Goal: Task Accomplishment & Management: Manage account settings

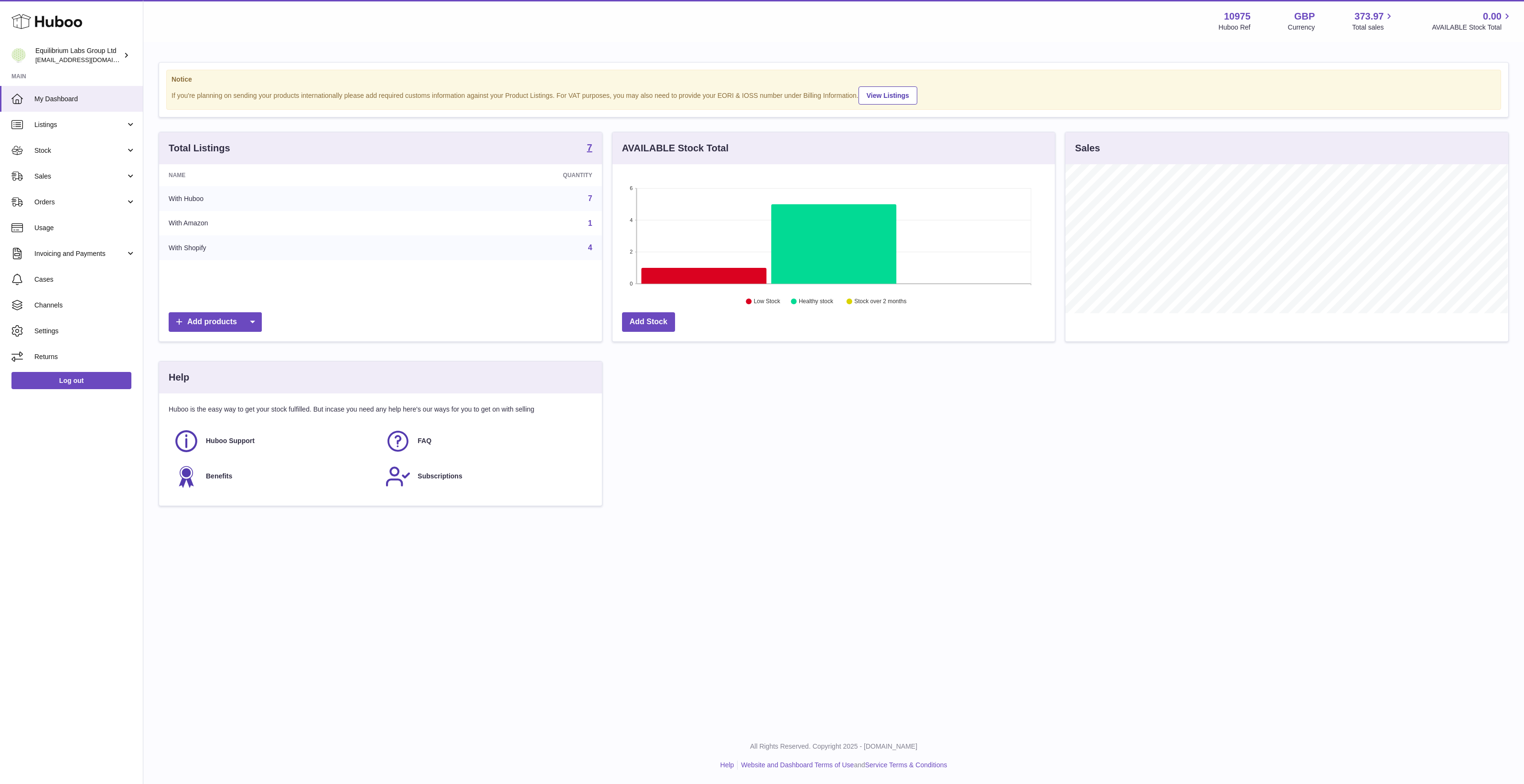
scroll to position [149, 443]
click at [63, 309] on span "Channels" at bounding box center [85, 305] width 102 height 9
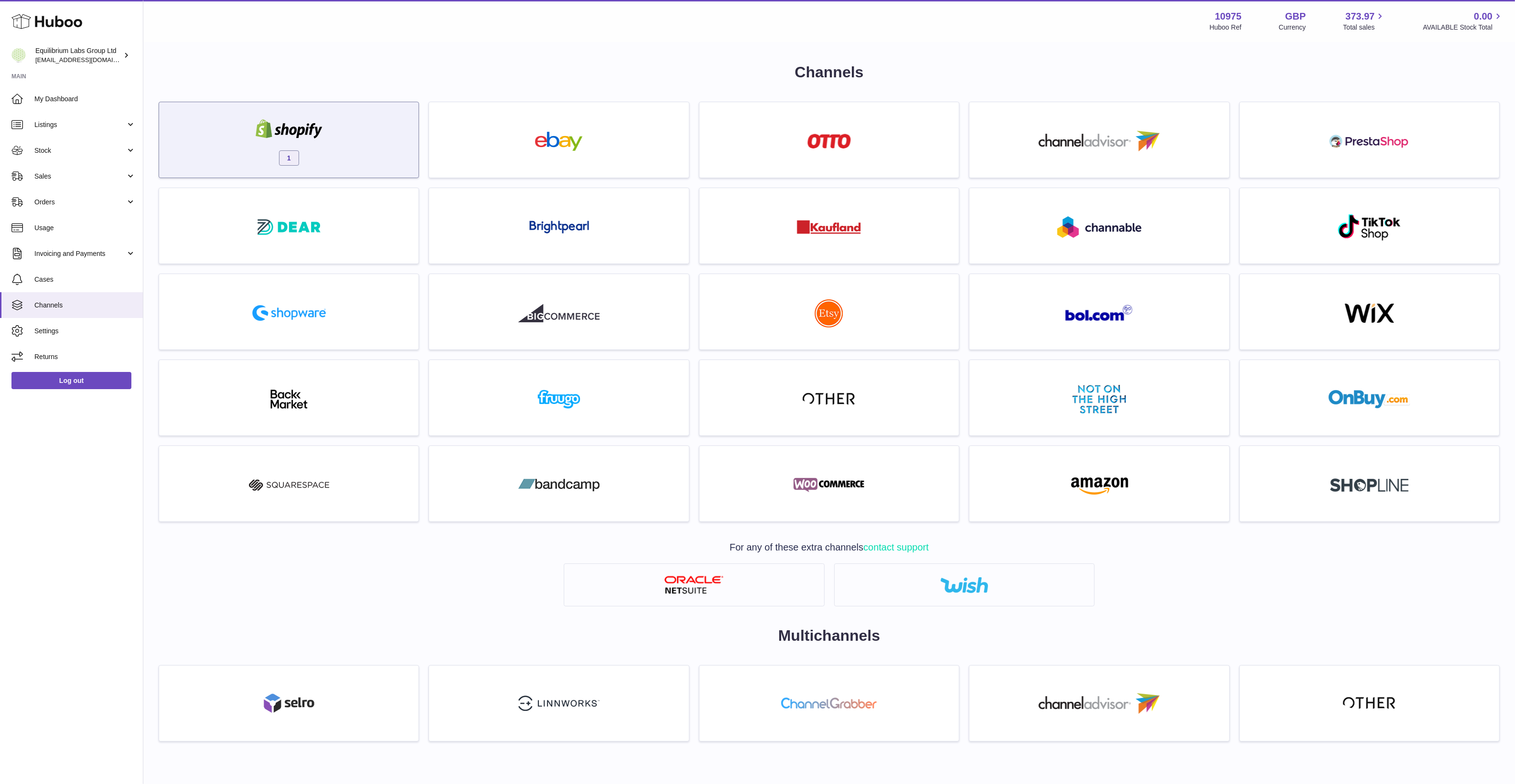
click at [287, 158] on span "1" at bounding box center [289, 158] width 20 height 16
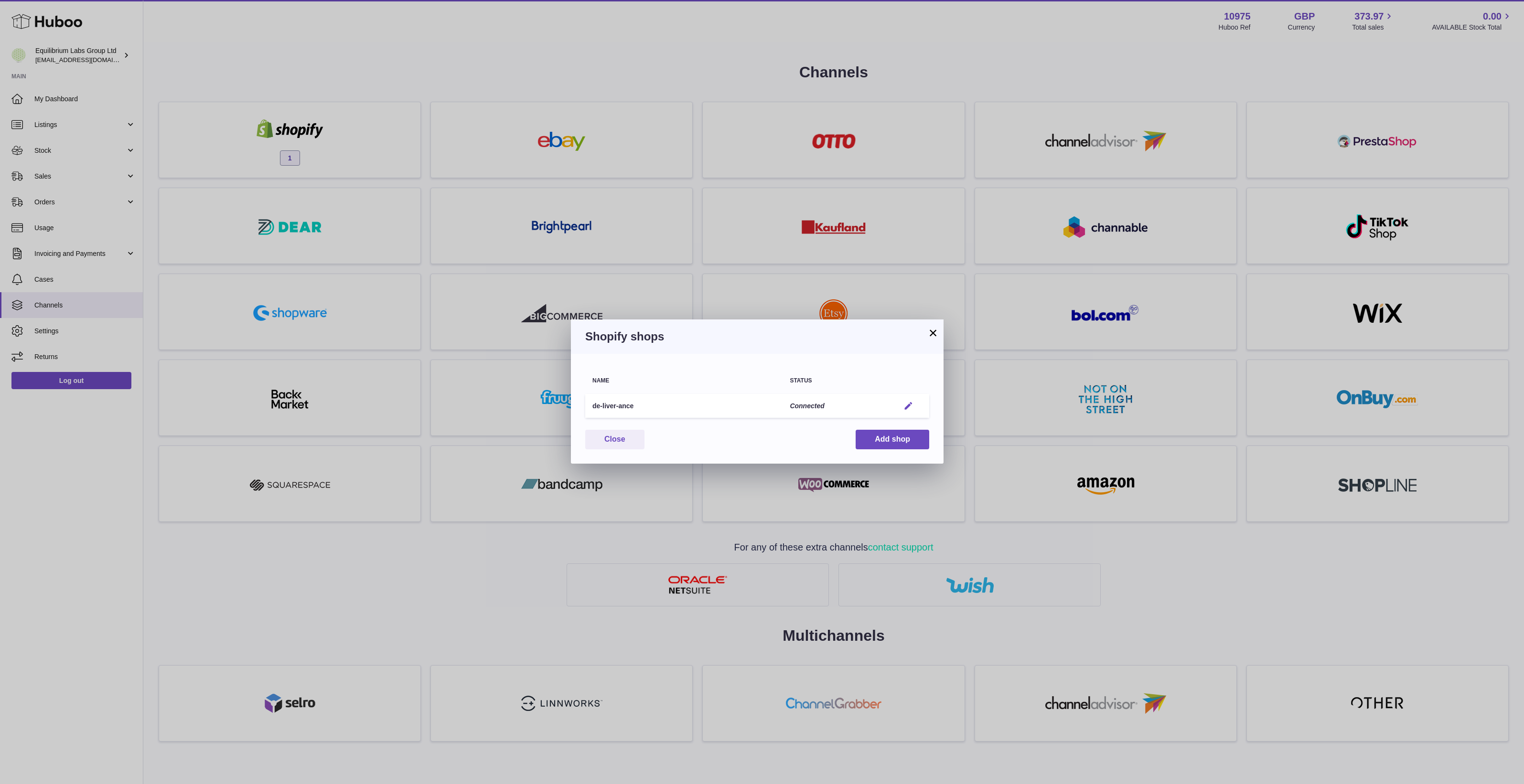
click at [904, 402] on em "button" at bounding box center [908, 407] width 10 height 10
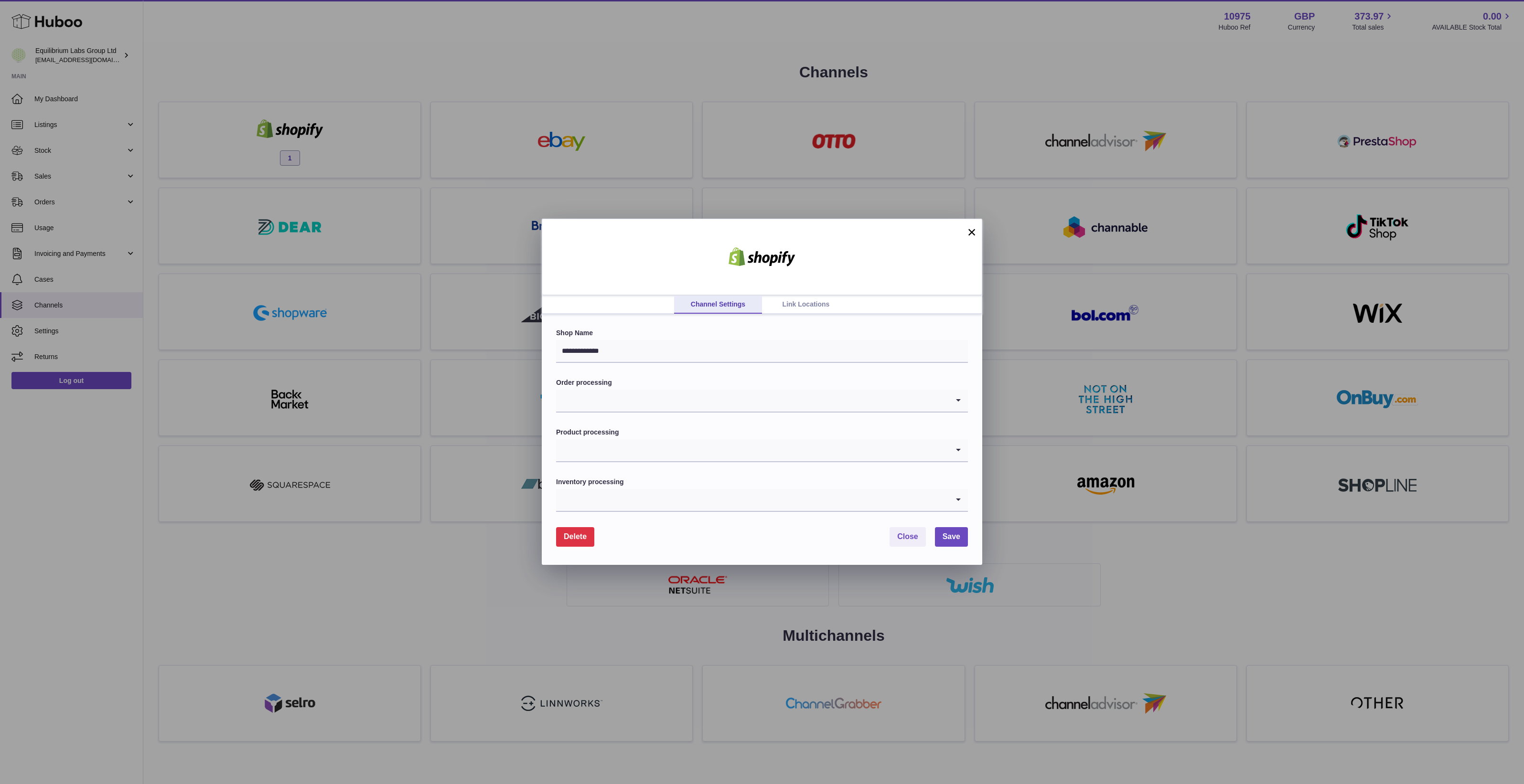
click at [801, 302] on link "Link Locations" at bounding box center [806, 304] width 88 height 18
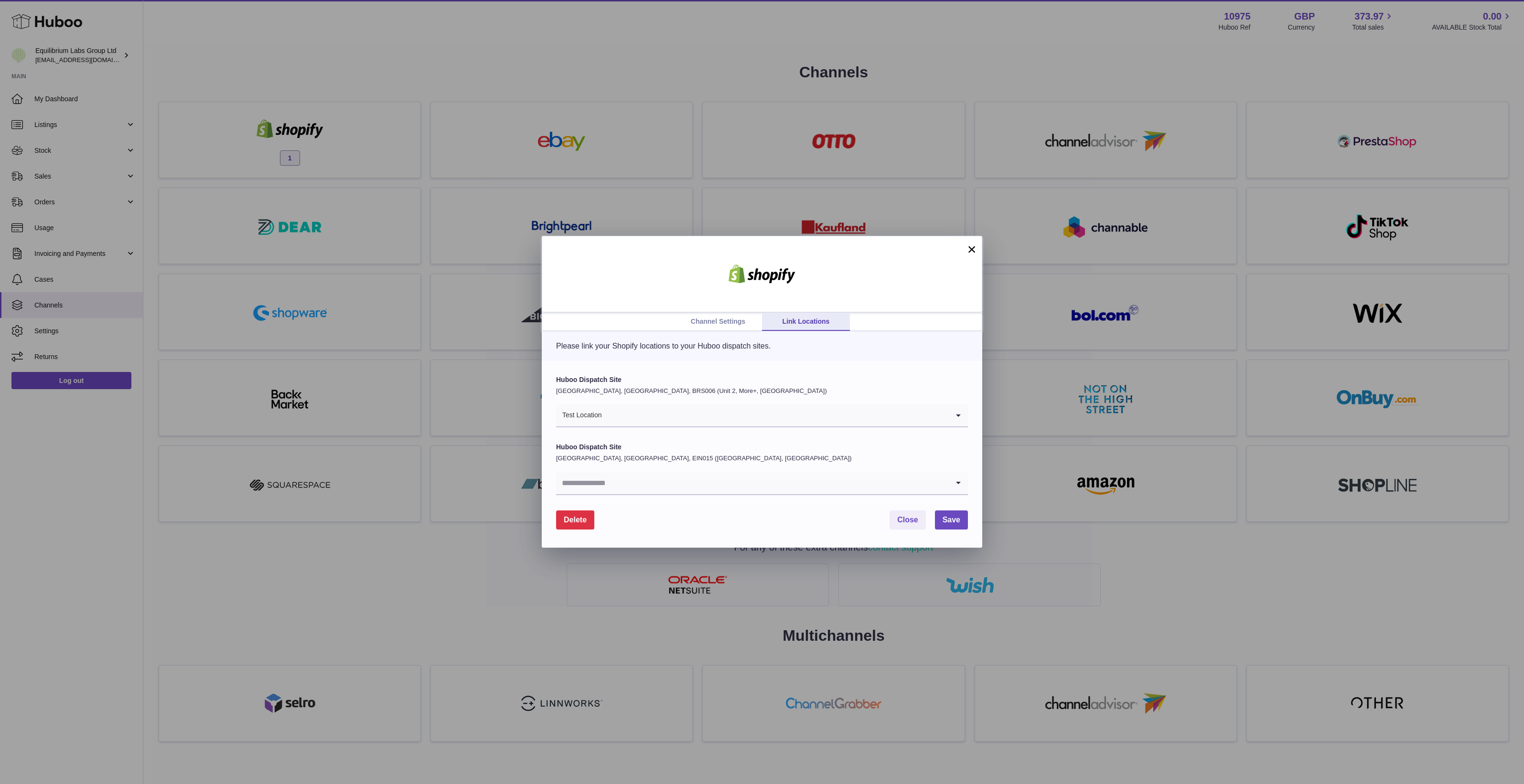
click at [722, 317] on link "Channel Settings" at bounding box center [717, 322] width 88 height 18
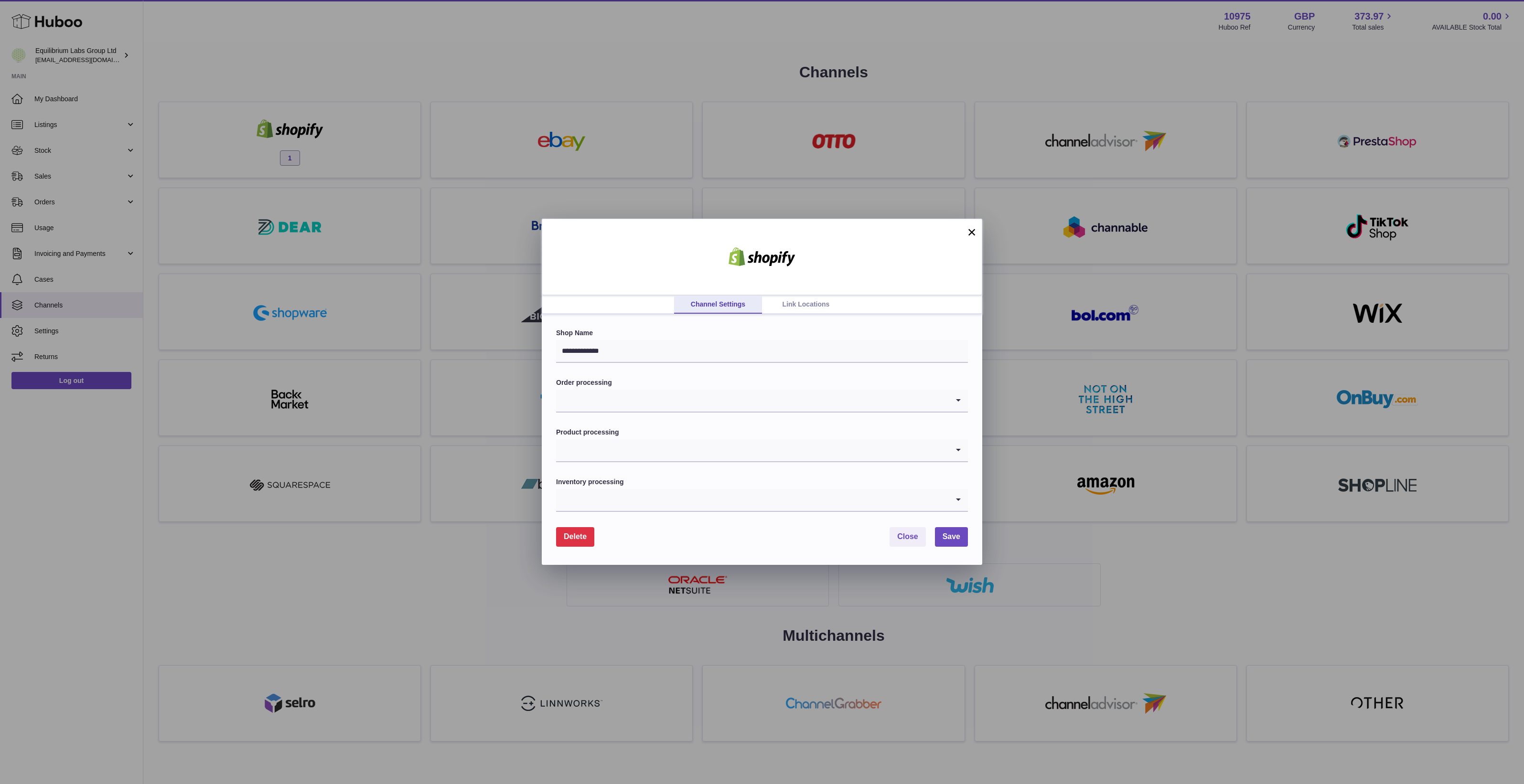
click at [970, 236] on button "×" at bounding box center [971, 231] width 11 height 11
